Goal: Information Seeking & Learning: Check status

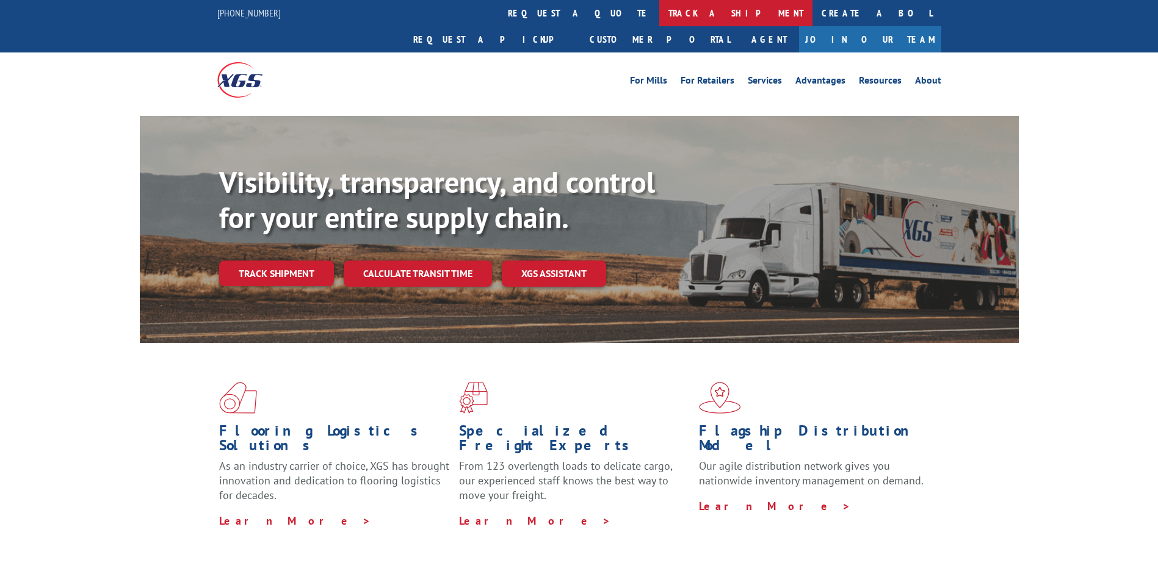
drag, startPoint x: 0, startPoint y: 0, endPoint x: 570, endPoint y: 10, distance: 569.7
click at [659, 10] on link "track a shipment" at bounding box center [735, 13] width 153 height 26
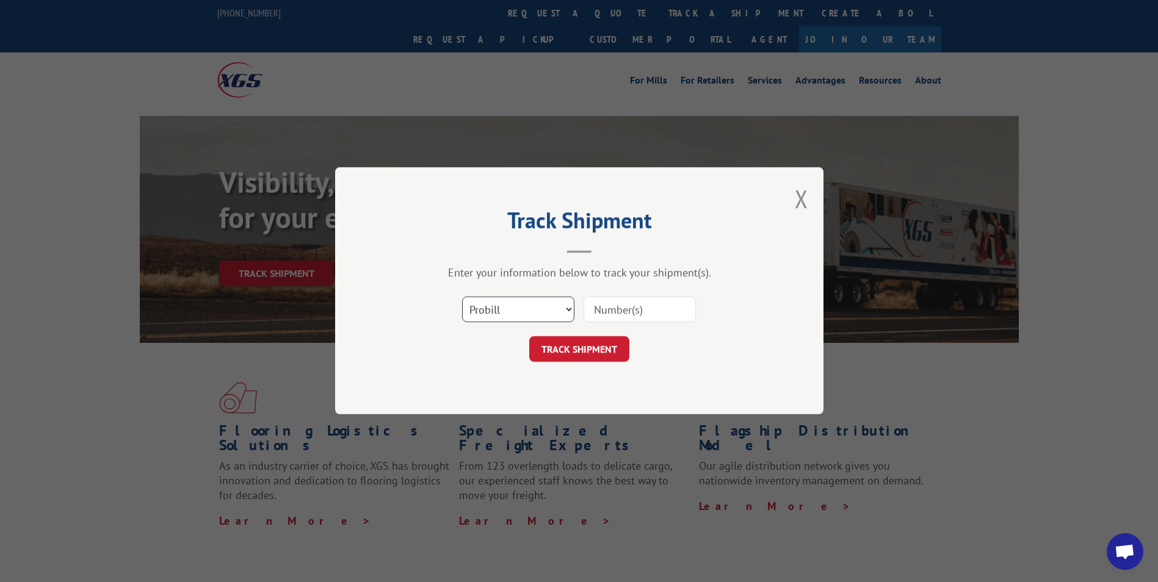
click at [507, 317] on select "Select category... Probill BOL PO" at bounding box center [518, 310] width 112 height 26
select select "bol"
click at [462, 297] on select "Select category... Probill BOL PO" at bounding box center [518, 310] width 112 height 26
click at [613, 315] on input at bounding box center [640, 310] width 112 height 26
type input "362852"
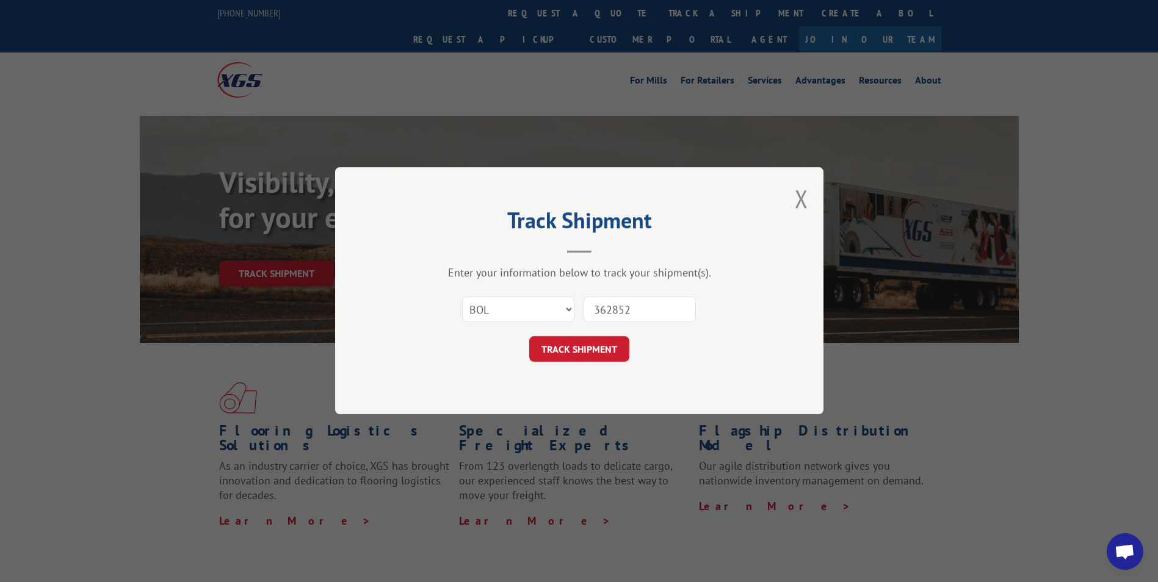
click button "TRACK SHIPMENT" at bounding box center [579, 350] width 100 height 26
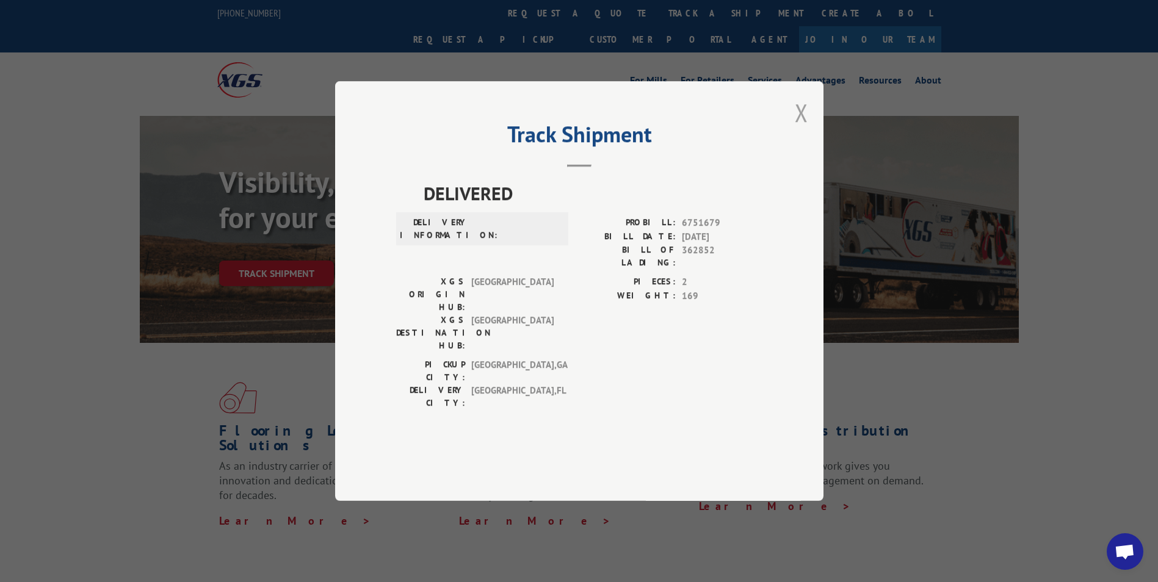
click at [804, 129] on button "Close modal" at bounding box center [801, 112] width 13 height 32
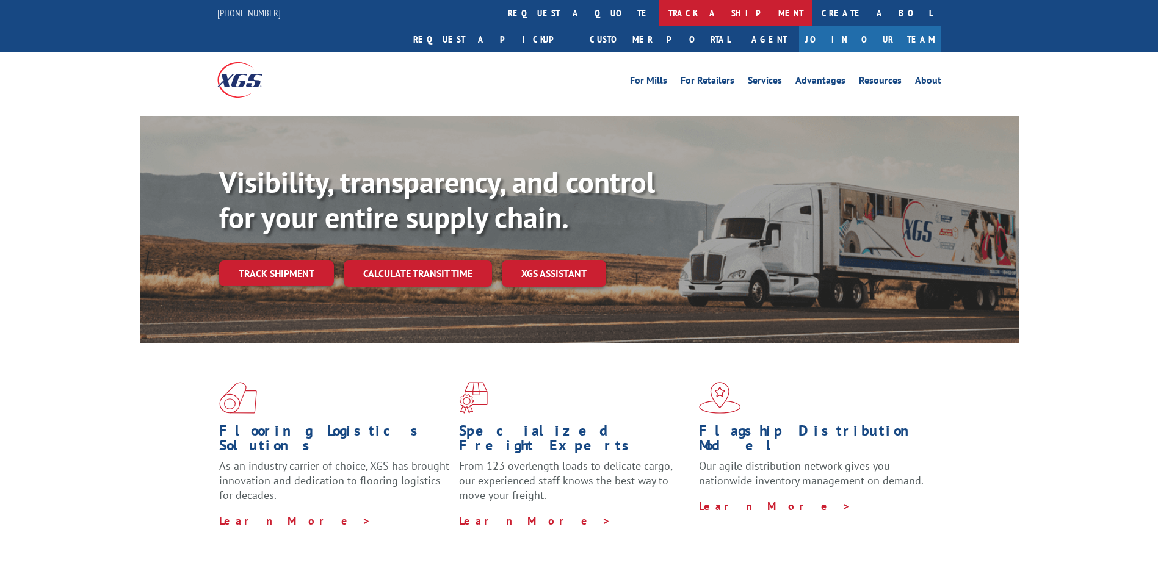
click at [659, 13] on link "track a shipment" at bounding box center [735, 13] width 153 height 26
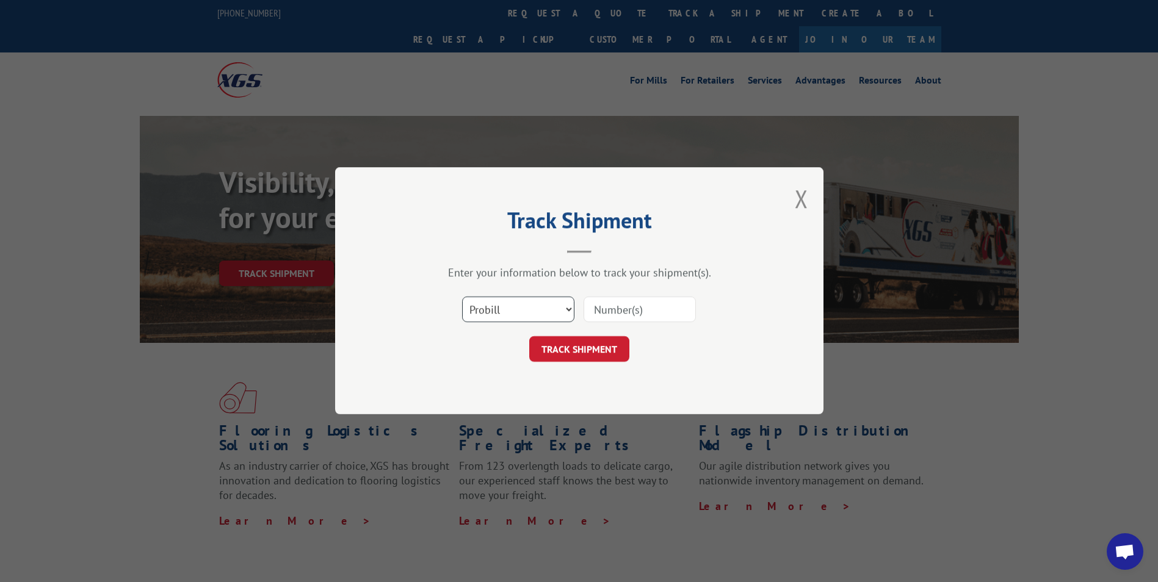
drag, startPoint x: 508, startPoint y: 314, endPoint x: 507, endPoint y: 322, distance: 8.0
click at [508, 314] on select "Select category... Probill BOL PO" at bounding box center [518, 310] width 112 height 26
select select "bol"
click at [462, 297] on select "Select category... Probill BOL PO" at bounding box center [518, 310] width 112 height 26
click at [617, 308] on input at bounding box center [640, 310] width 112 height 26
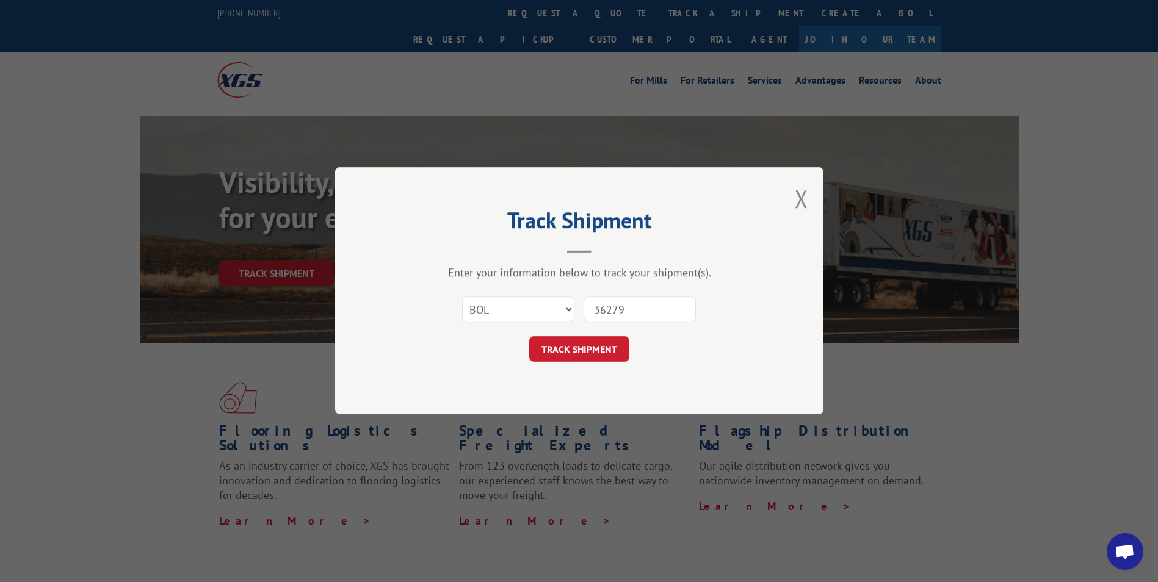
type input "362794"
click button "TRACK SHIPMENT" at bounding box center [579, 350] width 100 height 26
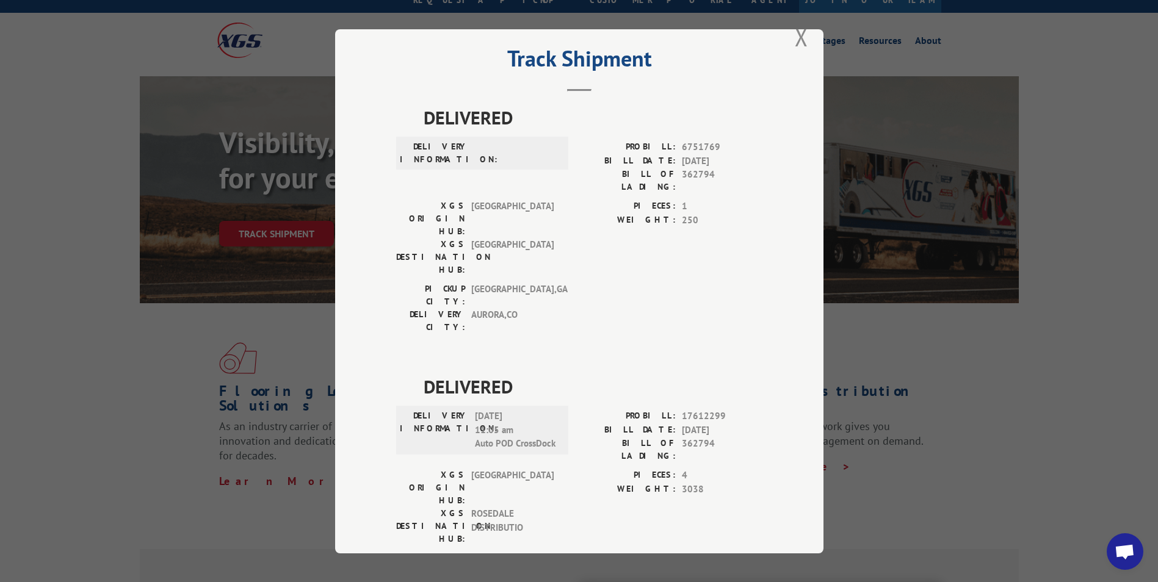
scroll to position [61, 0]
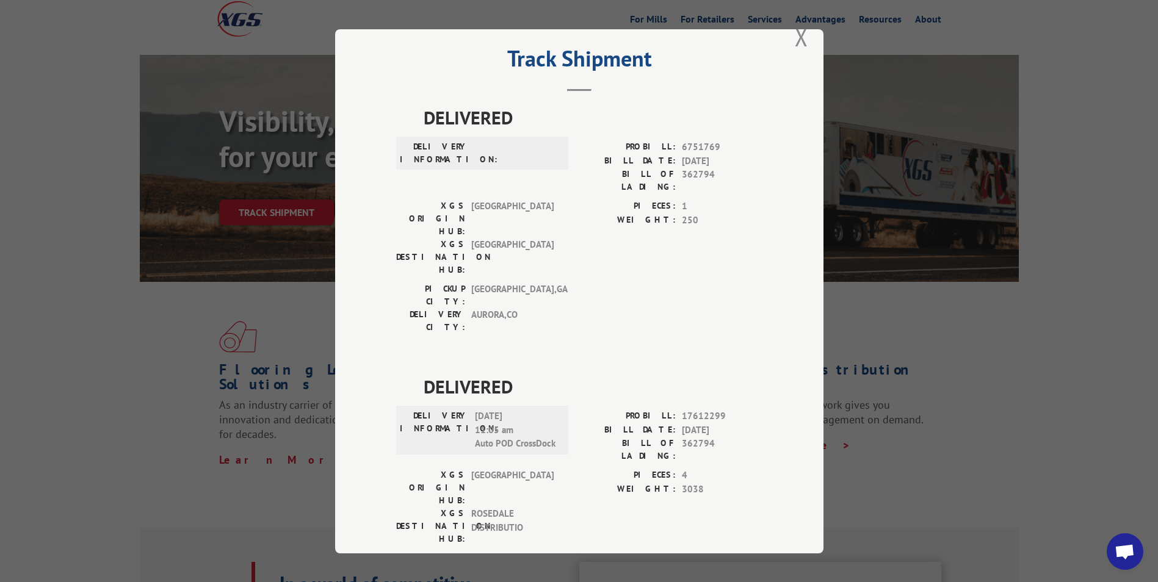
click at [723, 410] on span "17612299" at bounding box center [722, 417] width 81 height 14
drag, startPoint x: 717, startPoint y: 339, endPoint x: 676, endPoint y: 343, distance: 41.1
click at [676, 410] on div "PROBILL: 17612299" at bounding box center [670, 417] width 183 height 14
copy span "17612299"
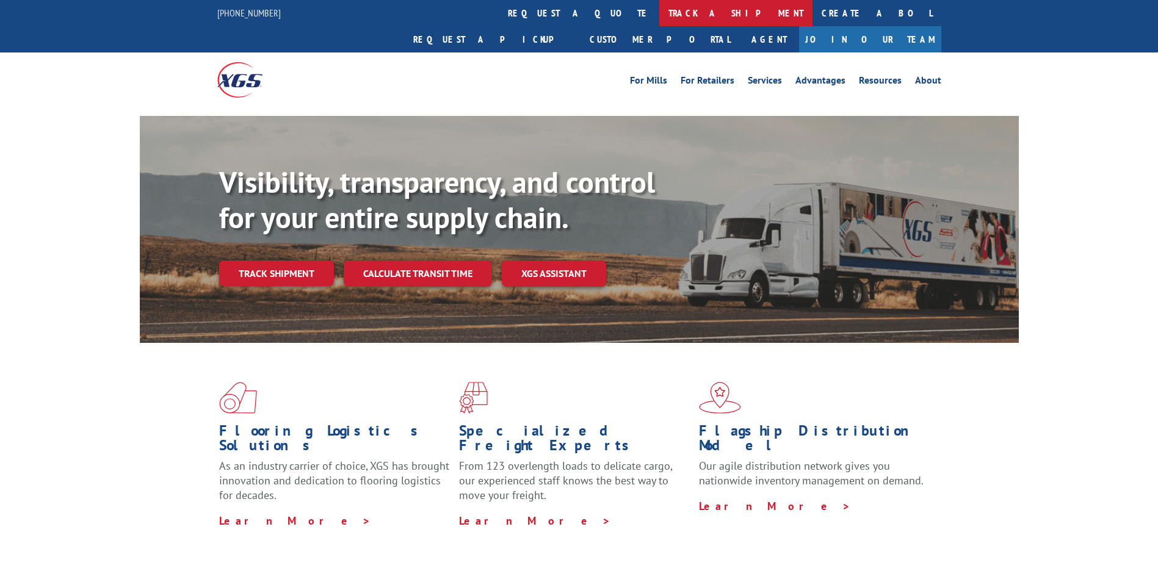
click at [659, 18] on link "track a shipment" at bounding box center [735, 13] width 153 height 26
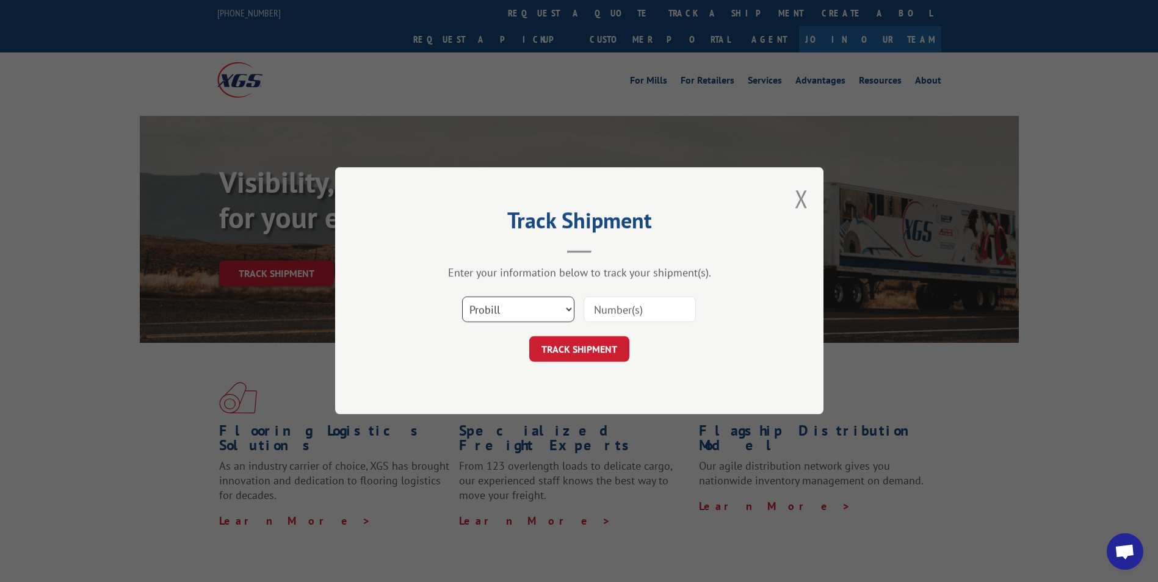
click at [500, 303] on select "Select category... Probill BOL PO" at bounding box center [518, 310] width 112 height 26
select select "bol"
click at [462, 297] on select "Select category... Probill BOL PO" at bounding box center [518, 310] width 112 height 26
click at [601, 313] on input at bounding box center [640, 310] width 112 height 26
type input "362794"
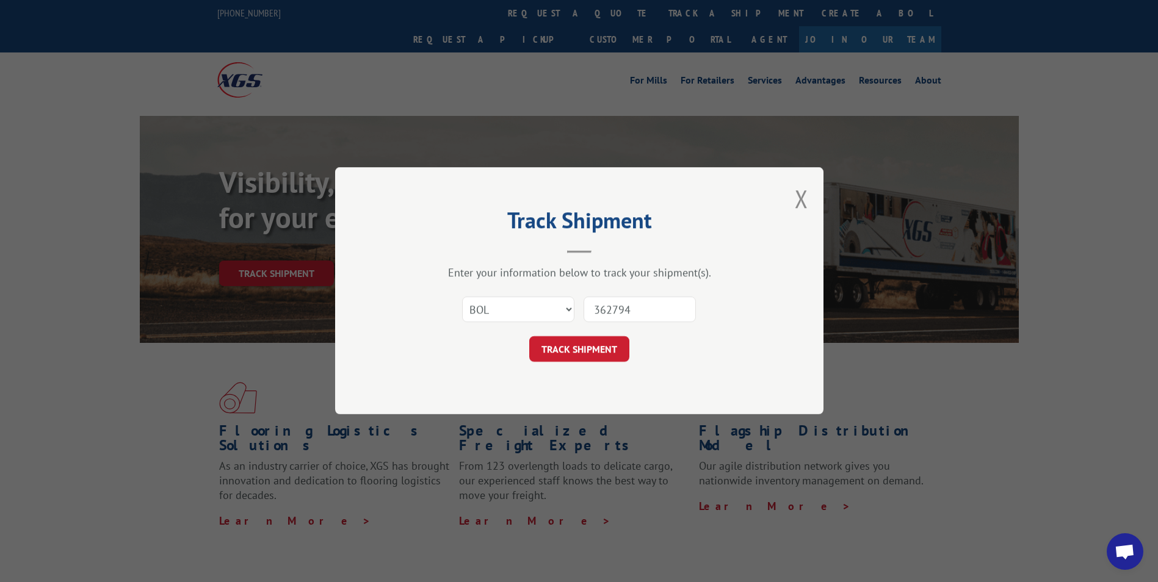
click button "TRACK SHIPMENT" at bounding box center [579, 350] width 100 height 26
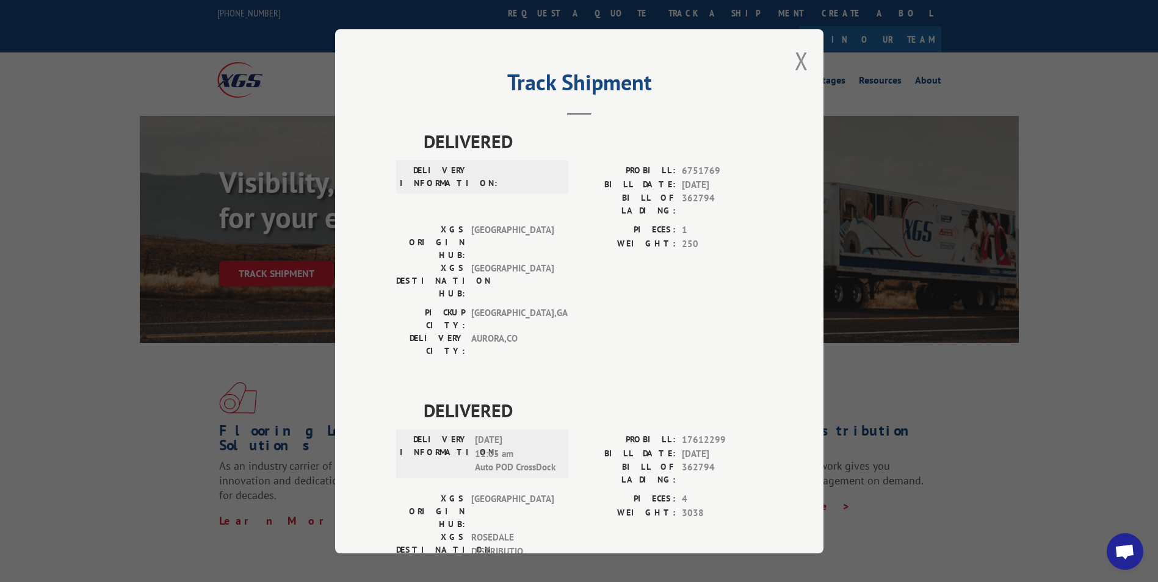
click at [713, 461] on span "362794" at bounding box center [722, 474] width 81 height 26
drag, startPoint x: 709, startPoint y: 393, endPoint x: 678, endPoint y: 393, distance: 30.5
click at [682, 461] on span "362794" at bounding box center [722, 474] width 81 height 26
copy span "362794"
